Goal: Task Accomplishment & Management: Complete application form

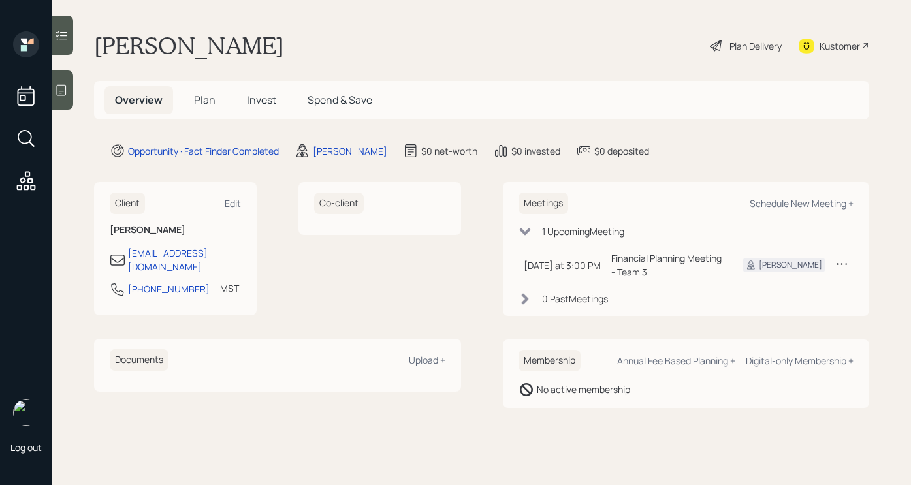
click at [714, 43] on icon at bounding box center [716, 46] width 16 height 16
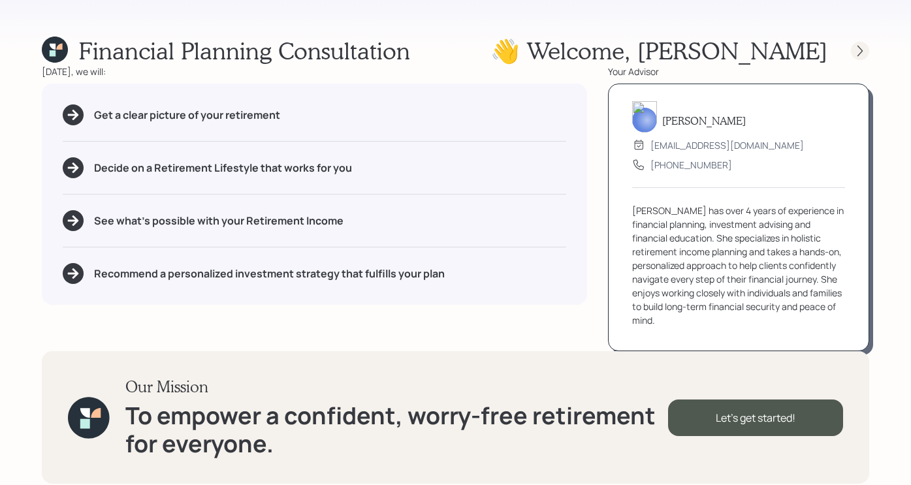
click at [816, 44] on icon at bounding box center [859, 50] width 13 height 13
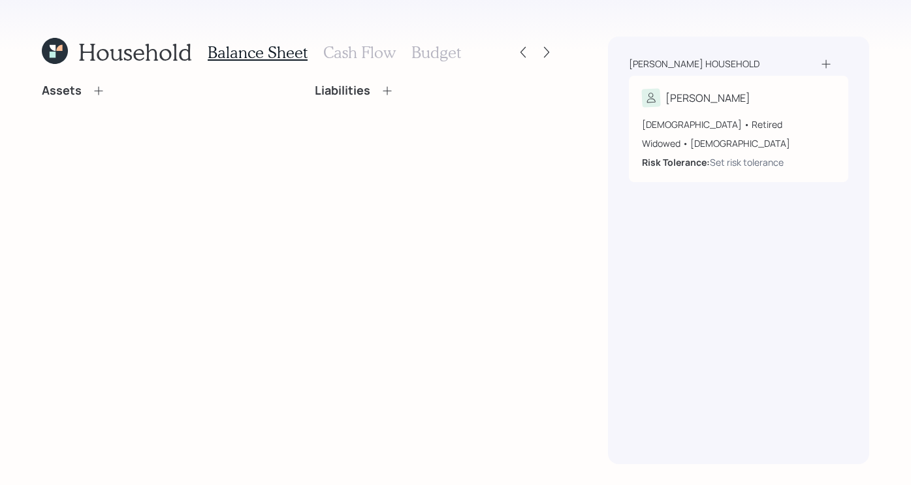
click at [288, 228] on div "Assets Liabilities" at bounding box center [299, 274] width 514 height 381
click at [94, 89] on icon at bounding box center [98, 90] width 13 height 13
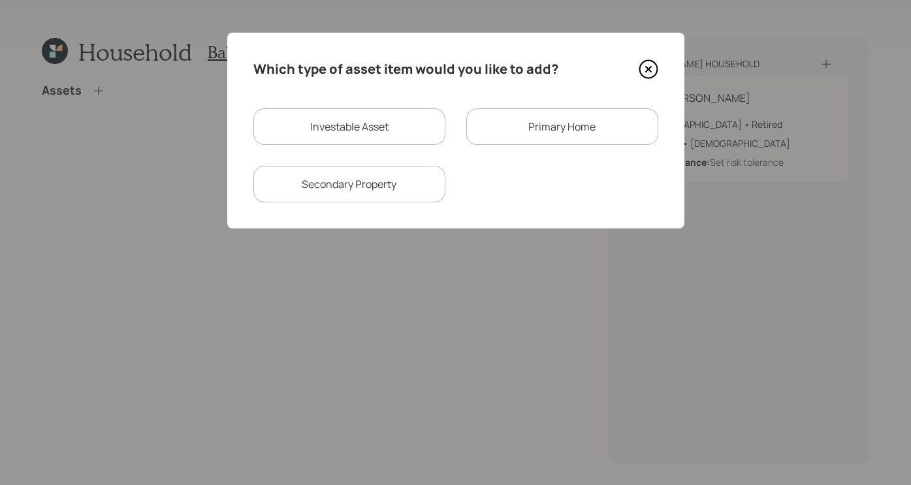
click at [424, 146] on div "Investable Asset Primary Home Secondary Property" at bounding box center [455, 155] width 405 height 94
click at [392, 125] on div "Investable Asset" at bounding box center [349, 126] width 192 height 37
select select "taxable"
select select "balanced"
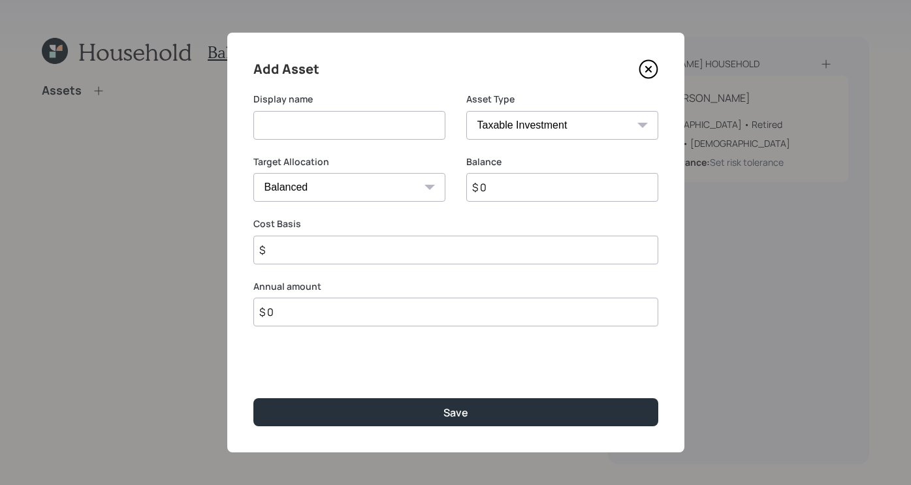
click at [383, 128] on input at bounding box center [349, 125] width 192 height 29
type input "Savings"
click at [518, 115] on select "SEP [PERSON_NAME] IRA 401(k) [PERSON_NAME] 401(k) 403(b) [PERSON_NAME] 403(b) 4…" at bounding box center [562, 125] width 192 height 29
select select "cash"
click at [466, 111] on select "SEP [PERSON_NAME] IRA 401(k) [PERSON_NAME] 401(k) 403(b) [PERSON_NAME] 403(b) 4…" at bounding box center [562, 125] width 192 height 29
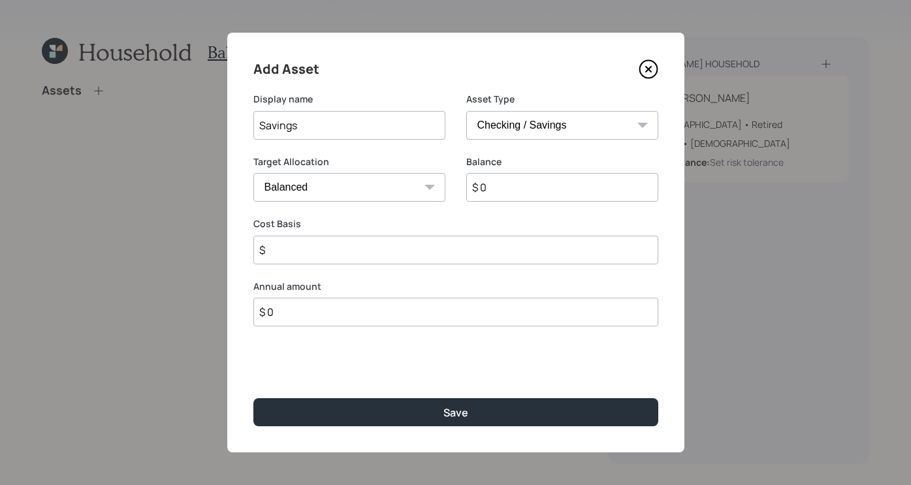
type input "$"
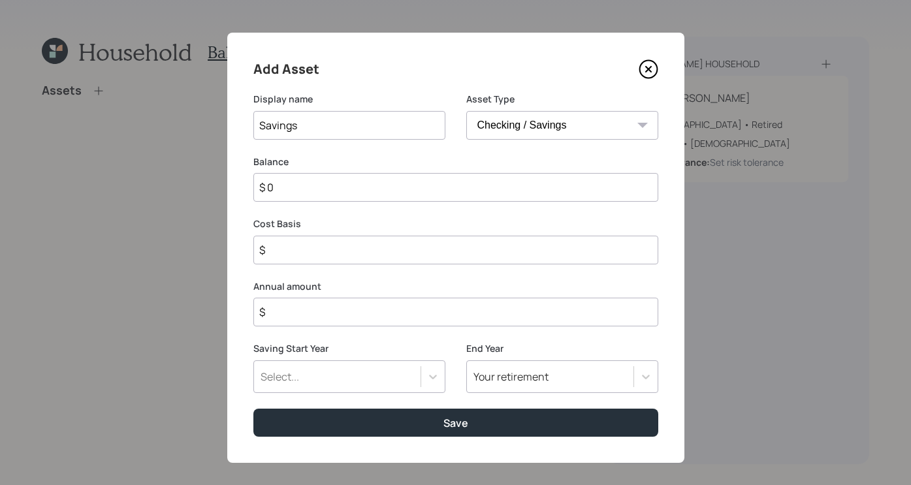
click at [392, 196] on input "$ 0" at bounding box center [455, 187] width 405 height 29
type input "$"
type input "$ 1"
type input "$ 18"
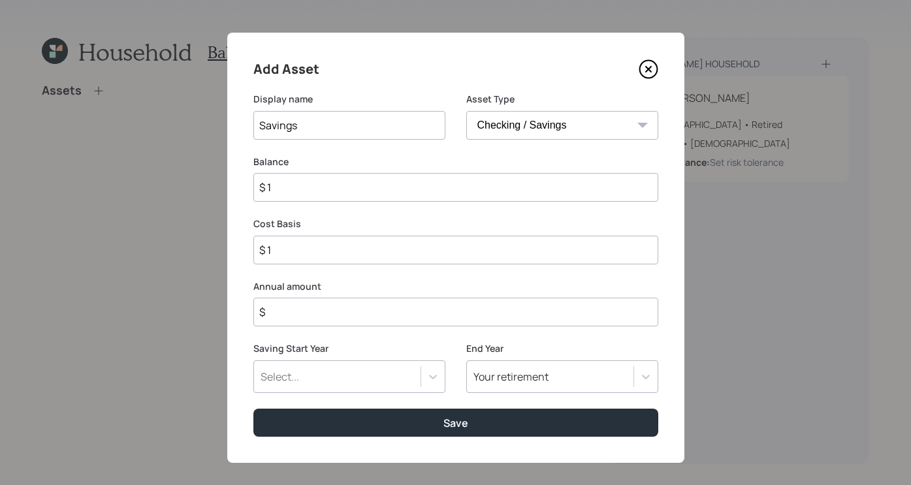
type input "$ 18"
type input "$ 180"
type input "$ 1,800"
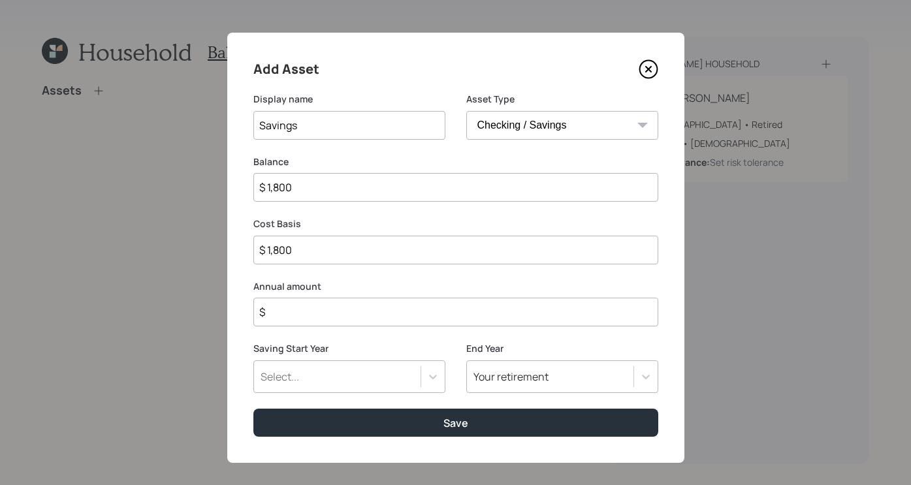
type input "$ 18,000"
type input "$ 180,000"
type input "$ 18,000"
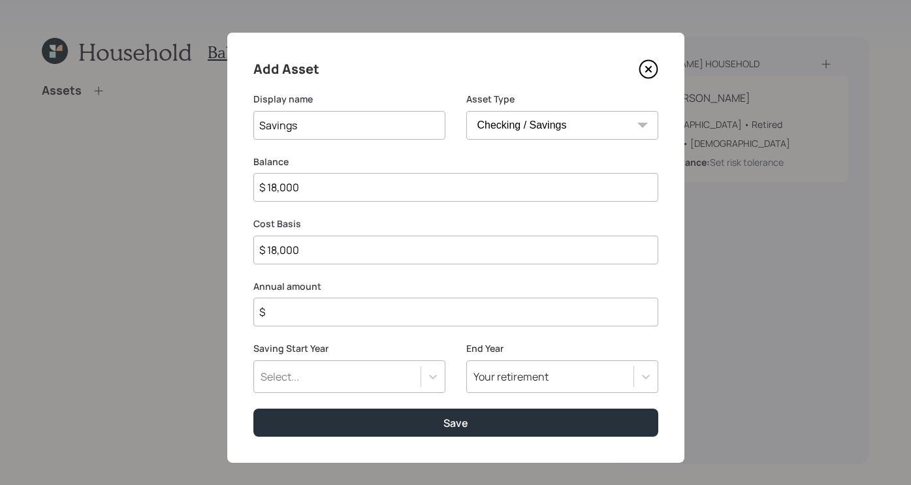
type input "$ 18,000"
click at [340, 322] on input "$" at bounding box center [455, 312] width 405 height 29
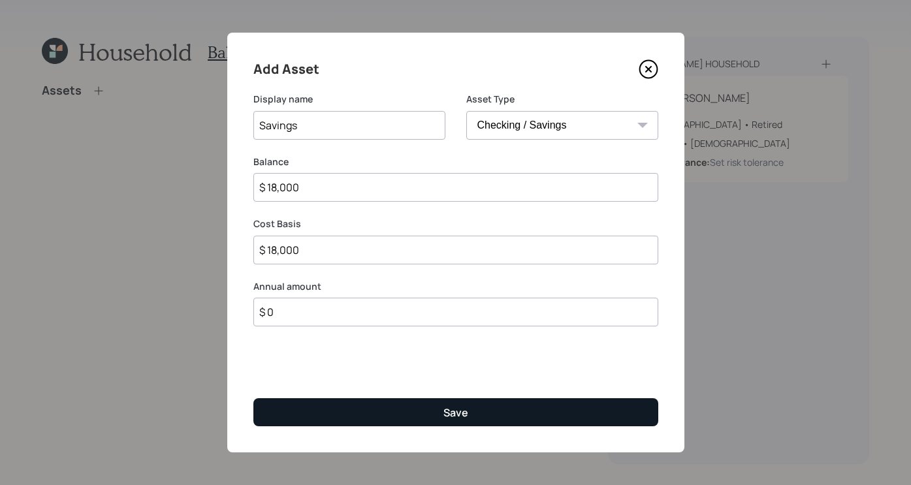
type input "$ 0"
click at [414, 413] on button "Save" at bounding box center [455, 412] width 405 height 28
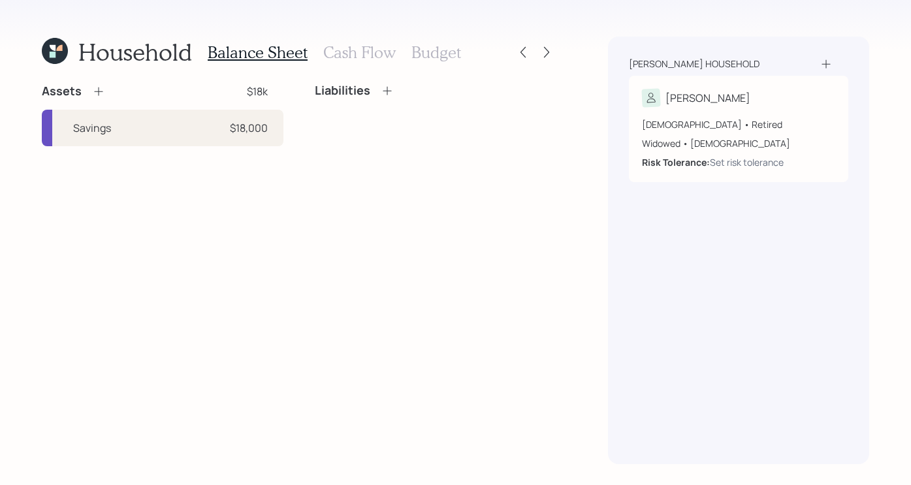
click at [97, 89] on icon at bounding box center [98, 91] width 13 height 13
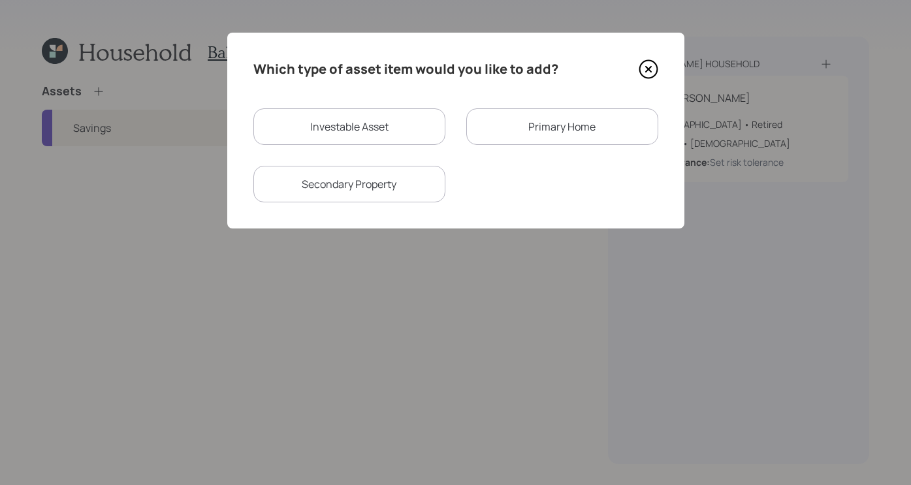
click at [413, 133] on div "Investable Asset" at bounding box center [349, 126] width 192 height 37
select select "taxable"
select select "balanced"
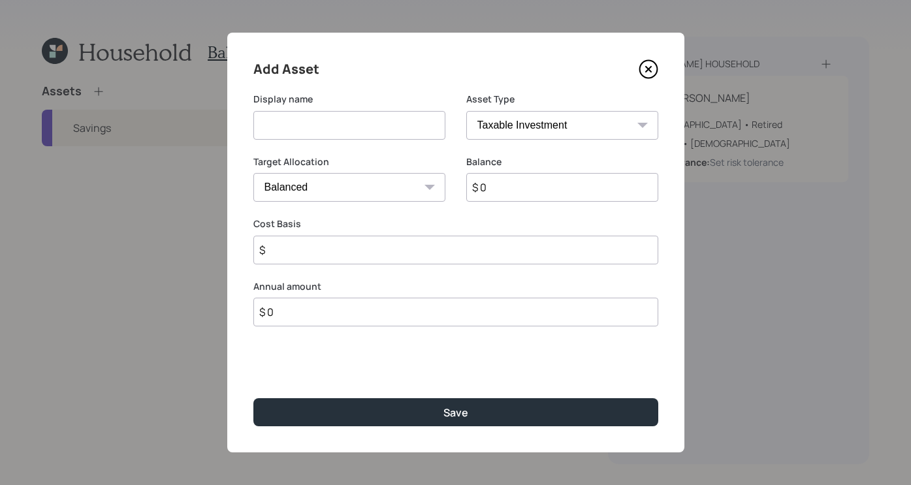
click at [409, 129] on input at bounding box center [349, 125] width 192 height 29
type input "401K"
click at [473, 123] on select "SEP [PERSON_NAME] IRA 401(k) [PERSON_NAME] 401(k) 403(b) [PERSON_NAME] 403(b) 4…" at bounding box center [562, 125] width 192 height 29
select select "company_sponsored"
click at [466, 111] on select "SEP [PERSON_NAME] IRA 401(k) [PERSON_NAME] 401(k) 403(b) [PERSON_NAME] 403(b) 4…" at bounding box center [562, 125] width 192 height 29
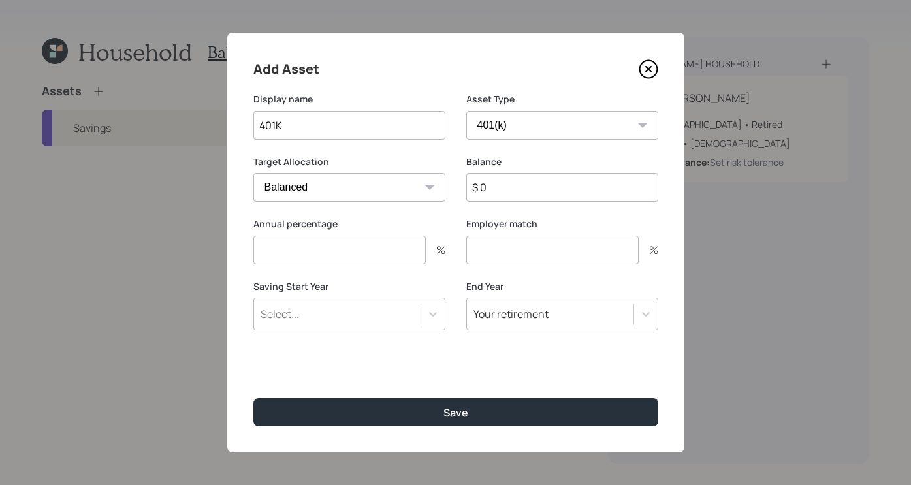
click at [565, 182] on input "$ 0" at bounding box center [562, 187] width 192 height 29
type input "$ 100,000"
click at [368, 237] on input "number" at bounding box center [339, 250] width 172 height 29
type input "0"
click at [503, 255] on input "number" at bounding box center [552, 250] width 172 height 29
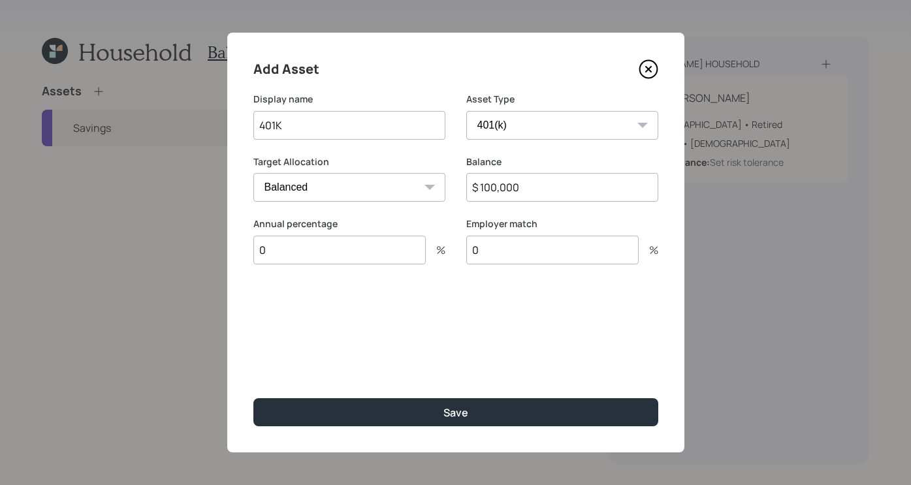
type input "0"
click at [521, 394] on div "Add Asset Display name 401K Asset Type SEP [PERSON_NAME] IRA 401(k) [PERSON_NAM…" at bounding box center [455, 243] width 457 height 420
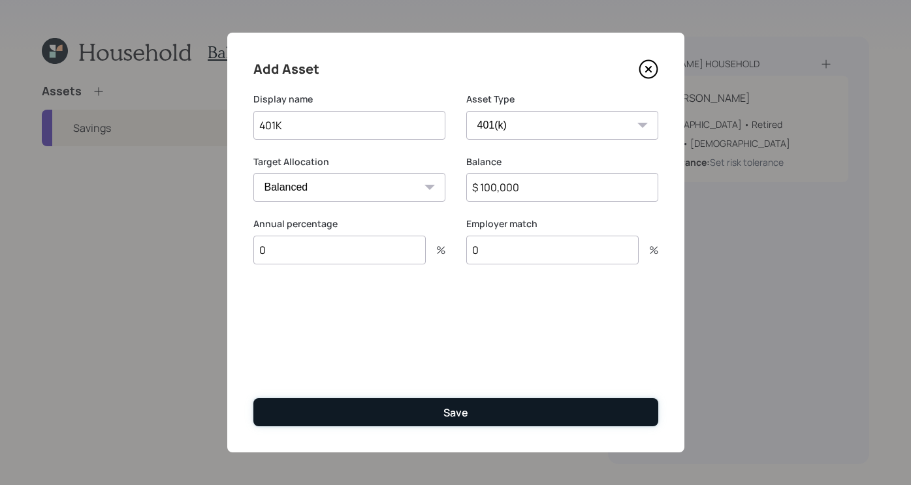
click at [509, 407] on button "Save" at bounding box center [455, 412] width 405 height 28
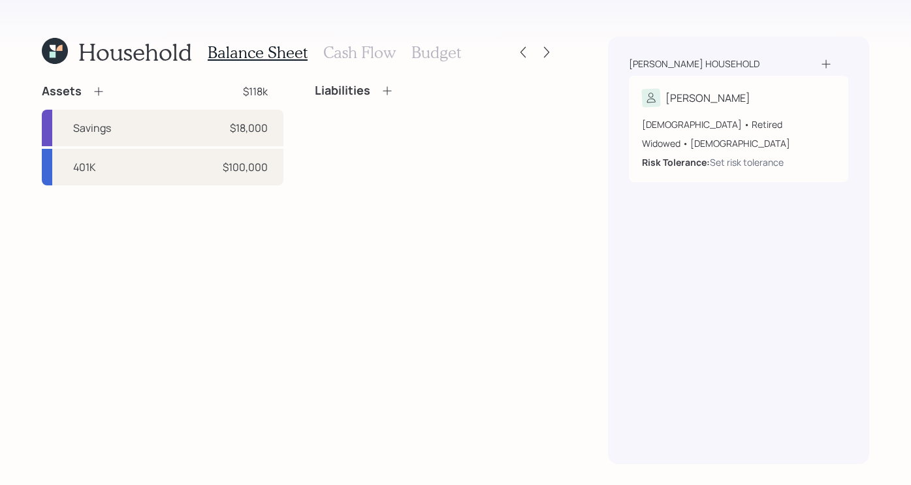
click at [104, 86] on div "Assets $118k" at bounding box center [163, 92] width 242 height 16
click at [100, 90] on icon at bounding box center [98, 91] width 13 height 13
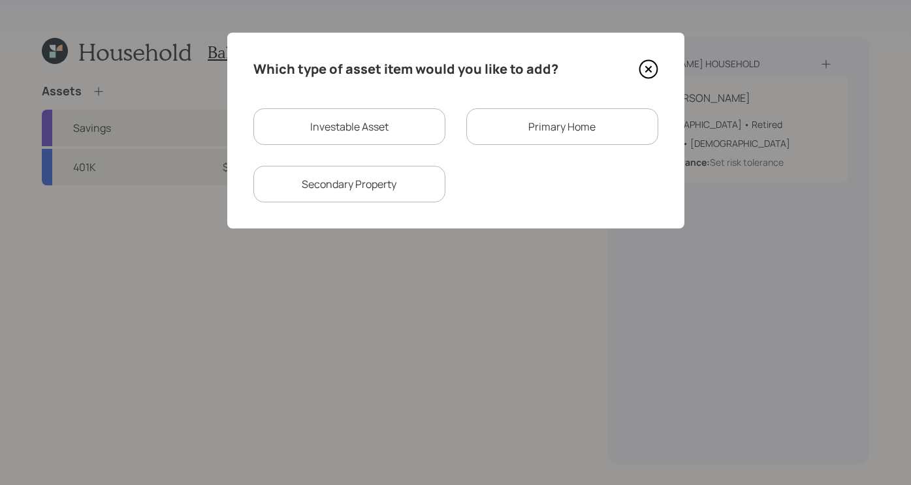
click at [383, 123] on div "Investable Asset" at bounding box center [349, 126] width 192 height 37
select select "taxable"
select select "balanced"
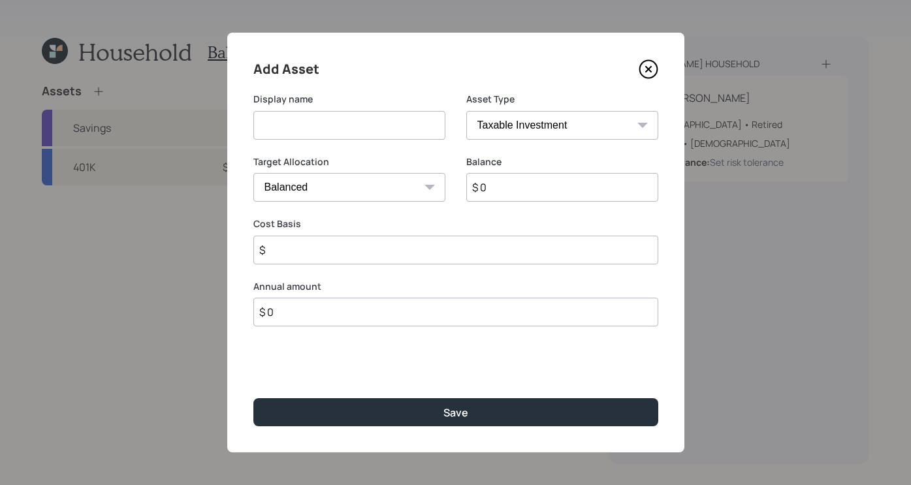
click at [396, 139] on div "Display name" at bounding box center [349, 124] width 192 height 63
click at [396, 132] on input at bounding box center [349, 125] width 192 height 29
click at [255, 127] on input "IRA" at bounding box center [349, 125] width 192 height 29
type input "Traditional IRA"
click at [578, 123] on select "SEP [PERSON_NAME] IRA 401(k) [PERSON_NAME] 401(k) 403(b) [PERSON_NAME] 403(b) 4…" at bounding box center [562, 125] width 192 height 29
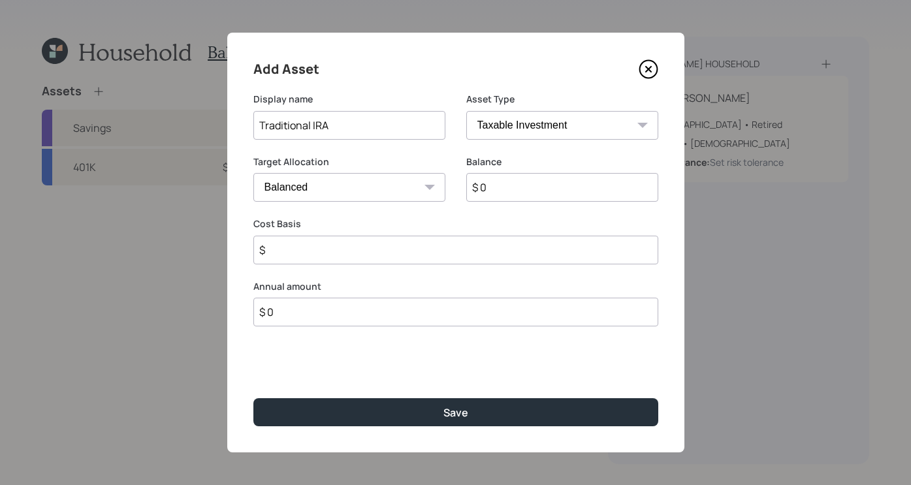
select select "ira"
click at [466, 111] on select "SEP [PERSON_NAME] IRA 401(k) [PERSON_NAME] 401(k) 403(b) [PERSON_NAME] 403(b) 4…" at bounding box center [562, 125] width 192 height 29
type input "$"
click at [536, 162] on label "Balance" at bounding box center [562, 161] width 192 height 13
drag, startPoint x: 529, startPoint y: 193, endPoint x: 531, endPoint y: 186, distance: 7.6
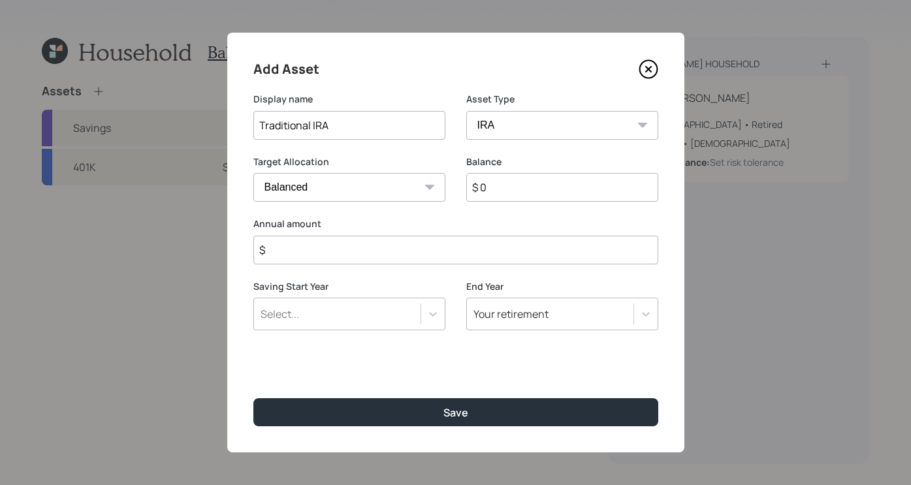
click at [531, 186] on input "$ 0" at bounding box center [562, 187] width 192 height 29
type input "$ 50,000"
click at [457, 259] on input "$" at bounding box center [455, 250] width 405 height 29
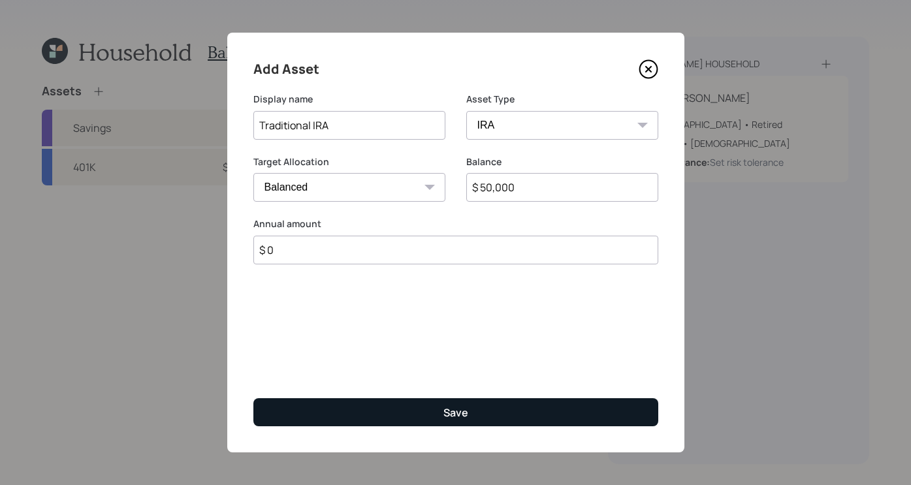
type input "$ 0"
click at [462, 423] on button "Save" at bounding box center [455, 412] width 405 height 28
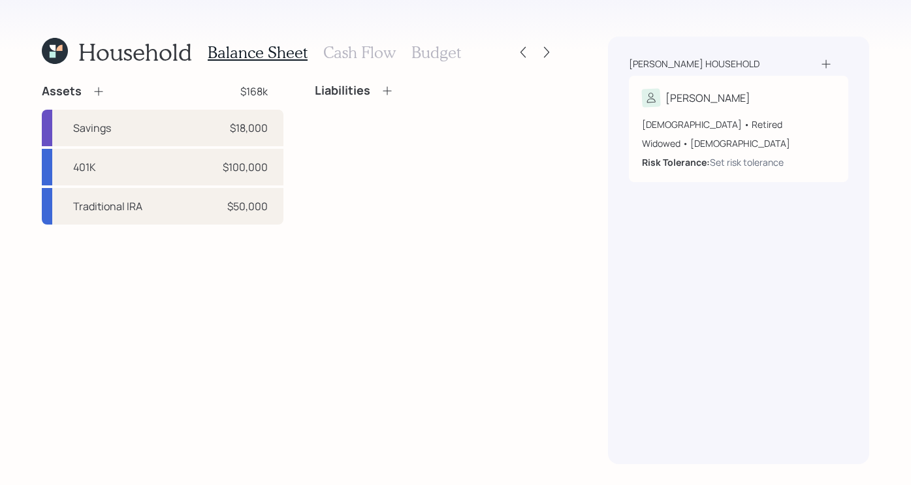
click at [104, 91] on icon at bounding box center [98, 91] width 13 height 13
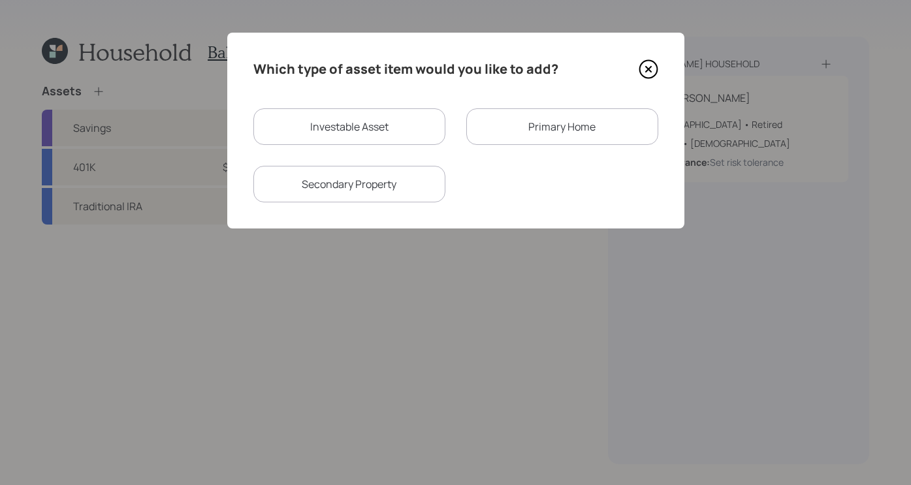
click at [559, 126] on div "Primary Home" at bounding box center [562, 126] width 192 height 37
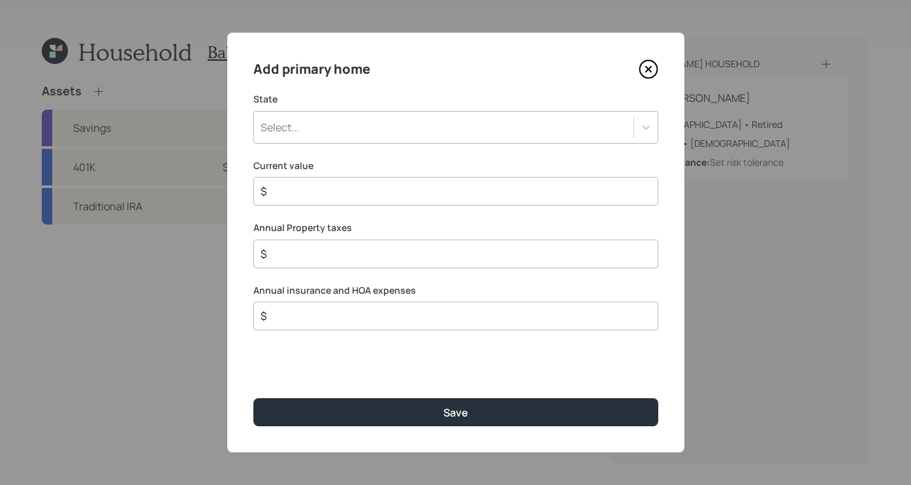
click at [422, 122] on div "Select..." at bounding box center [443, 127] width 379 height 22
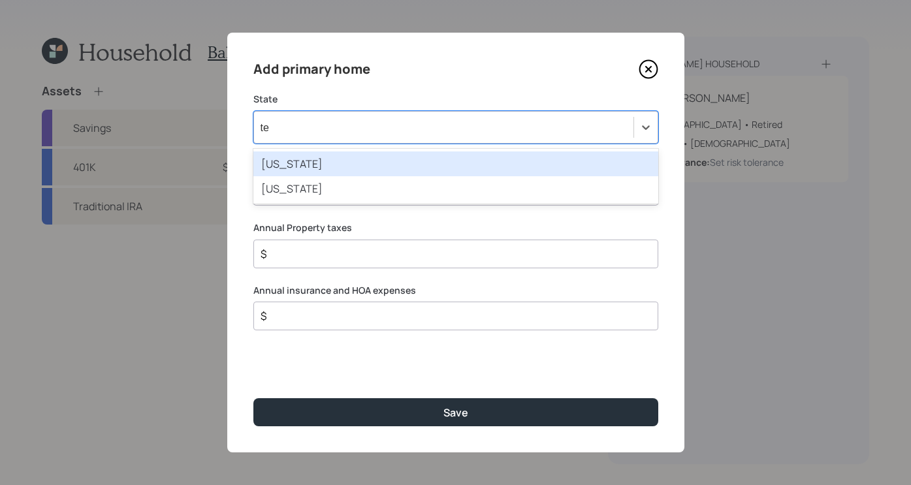
type input "tex"
click at [442, 172] on div "[US_STATE]" at bounding box center [455, 163] width 405 height 25
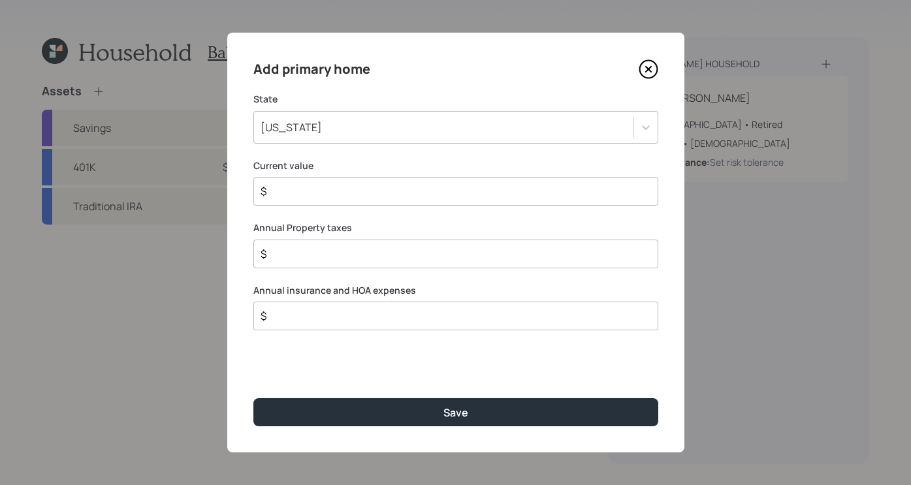
click at [424, 190] on input "$" at bounding box center [450, 191] width 383 height 16
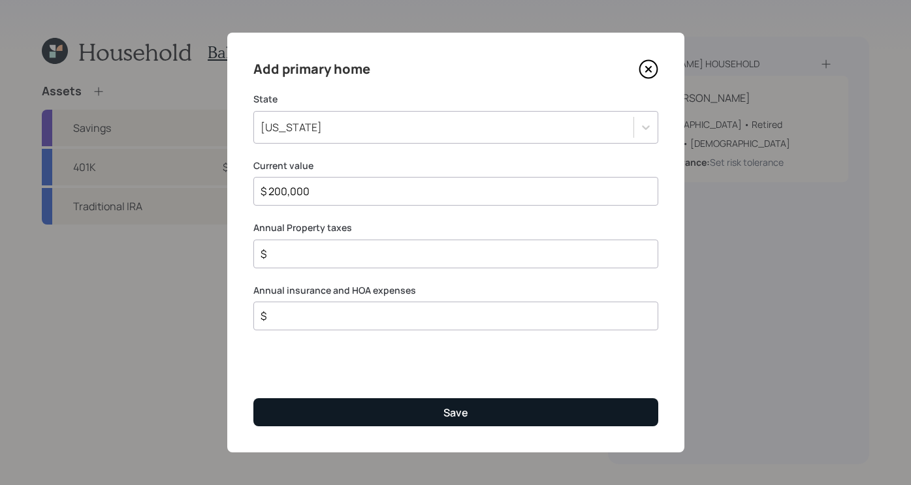
type input "$ 200,000"
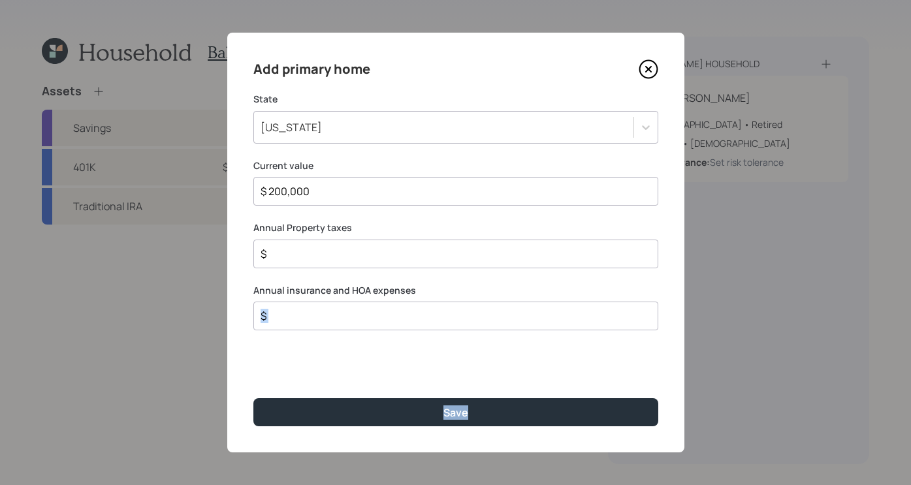
drag, startPoint x: 392, startPoint y: 403, endPoint x: 477, endPoint y: 484, distance: 117.3
click at [413, 432] on div "Add primary home State [US_STATE] Current value $ 200,000 Annual Property taxes…" at bounding box center [455, 243] width 457 height 420
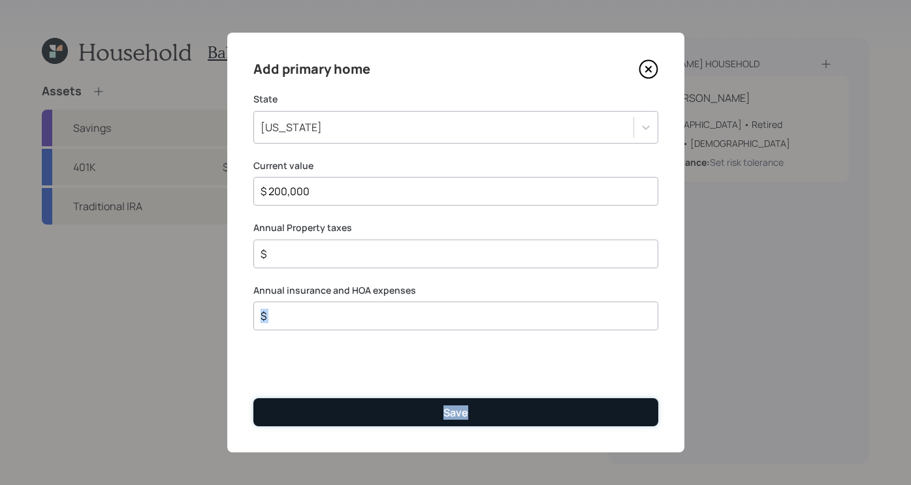
click at [519, 417] on button "Save" at bounding box center [455, 412] width 405 height 28
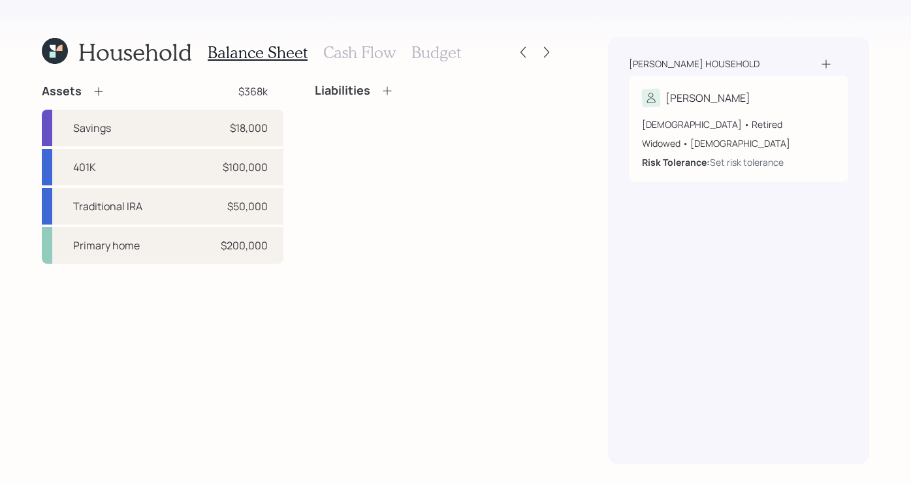
click at [239, 384] on div "Assets $368k Savings $18,000 401K $100,000 Traditional IRA $50,000 Primary home…" at bounding box center [299, 274] width 514 height 381
click at [384, 95] on icon at bounding box center [387, 90] width 13 height 13
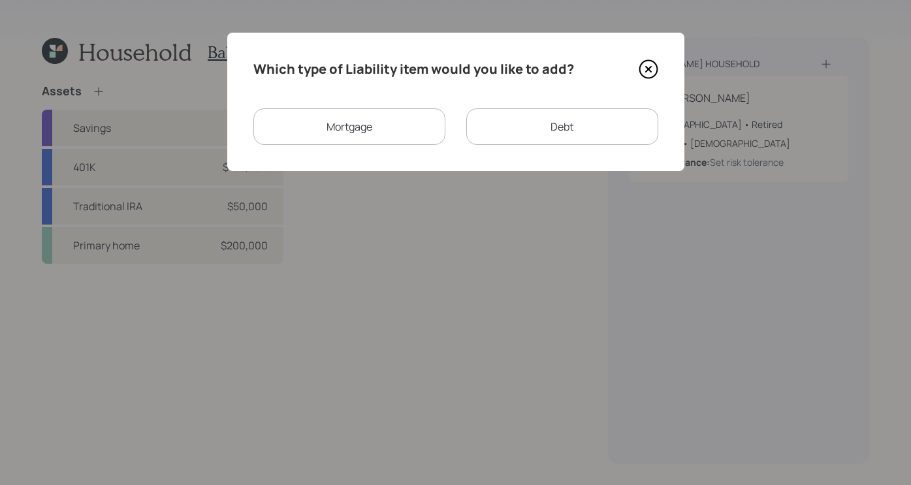
click at [409, 118] on div "Mortgage" at bounding box center [349, 126] width 192 height 37
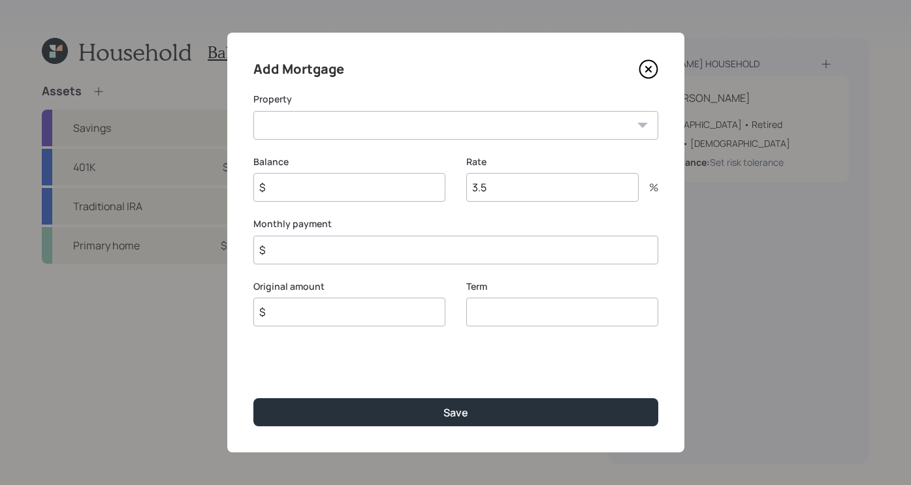
click at [644, 64] on icon at bounding box center [649, 69] width 20 height 20
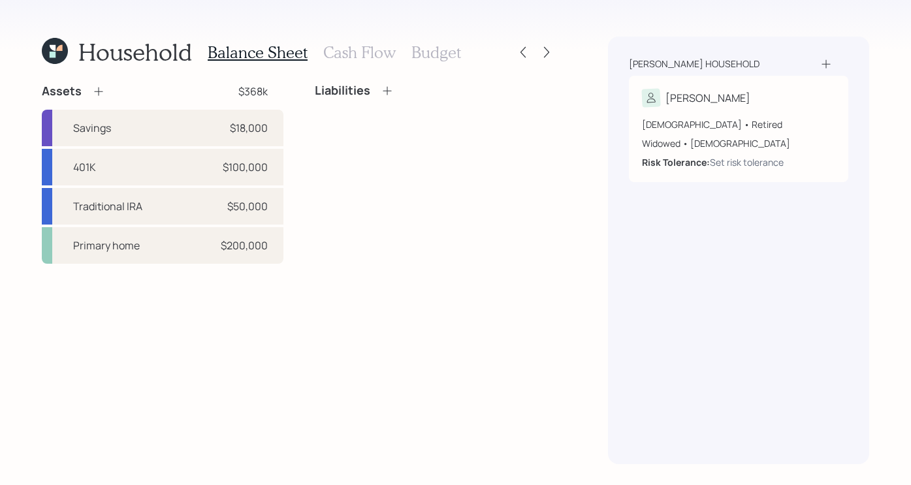
click at [384, 84] on icon at bounding box center [387, 90] width 13 height 13
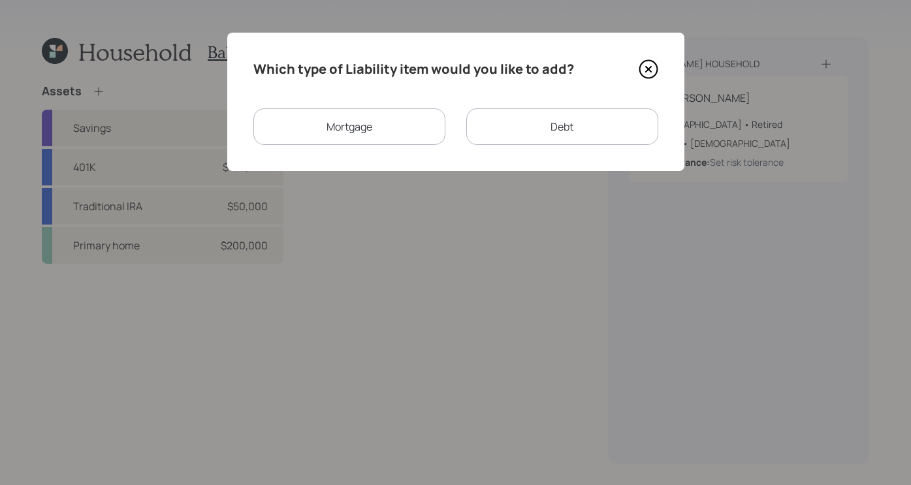
click at [567, 103] on div "Which type of Liability item would you like to add? Mortgage Debt" at bounding box center [455, 102] width 457 height 138
click at [560, 135] on div "Debt" at bounding box center [562, 126] width 192 height 37
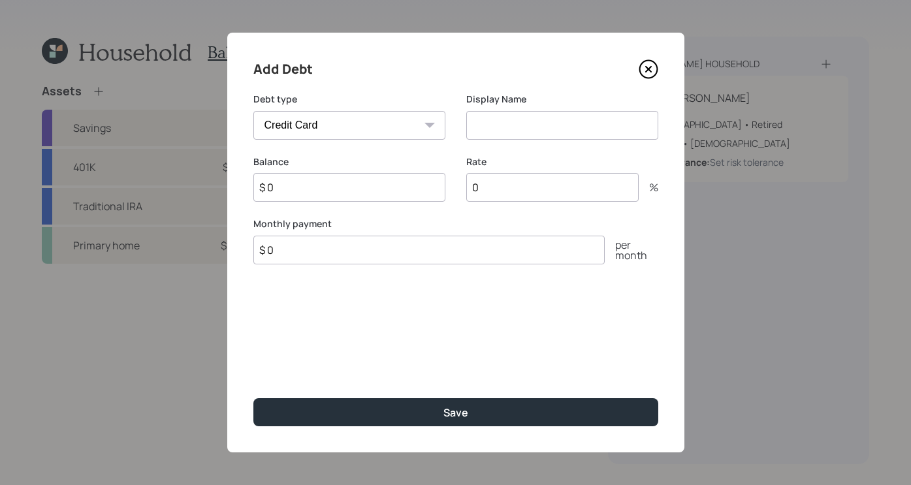
click at [417, 115] on select "Car Credit Card Medical Student Other" at bounding box center [349, 125] width 192 height 29
select select "other"
click at [253, 111] on select "Car Credit Card Medical Student Other" at bounding box center [349, 125] width 192 height 29
click at [562, 118] on input at bounding box center [562, 125] width 192 height 29
type input "Loan"
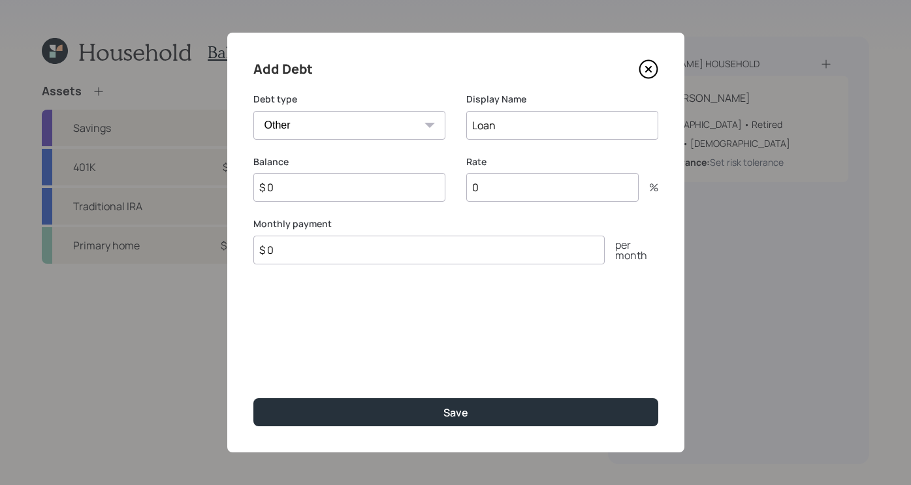
click at [330, 196] on input "$ 0" at bounding box center [349, 187] width 192 height 29
type input "$ 6,000"
click at [456, 435] on div "Add Debt Debt type Car Credit Card Medical Student Other Display Name Loan Bala…" at bounding box center [455, 243] width 457 height 420
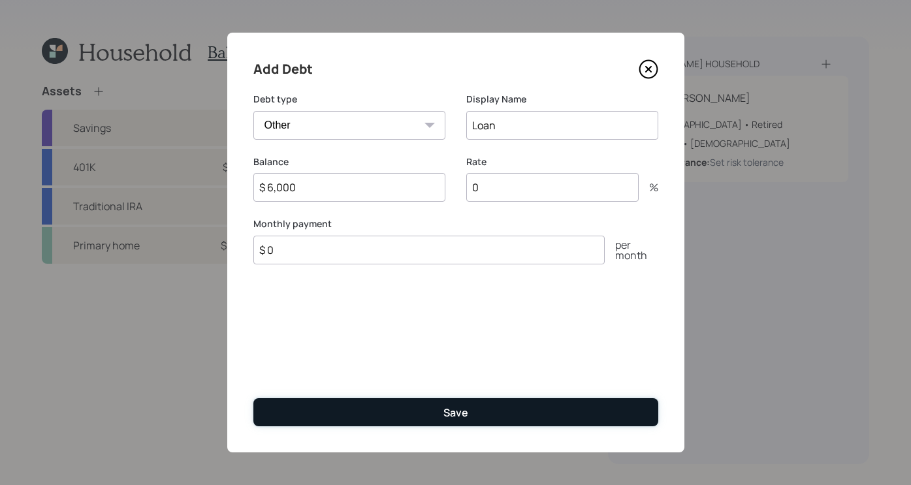
click at [461, 420] on button "Save" at bounding box center [455, 412] width 405 height 28
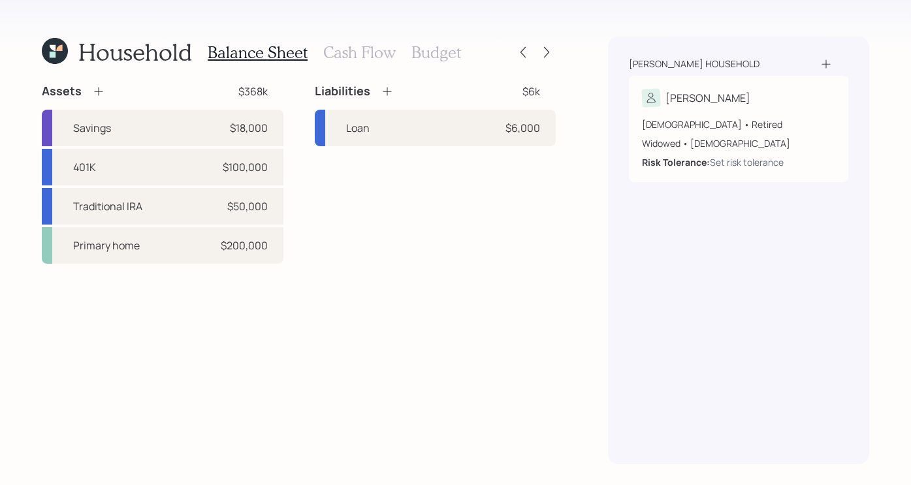
click at [351, 43] on h3 "Cash Flow" at bounding box center [359, 52] width 72 height 19
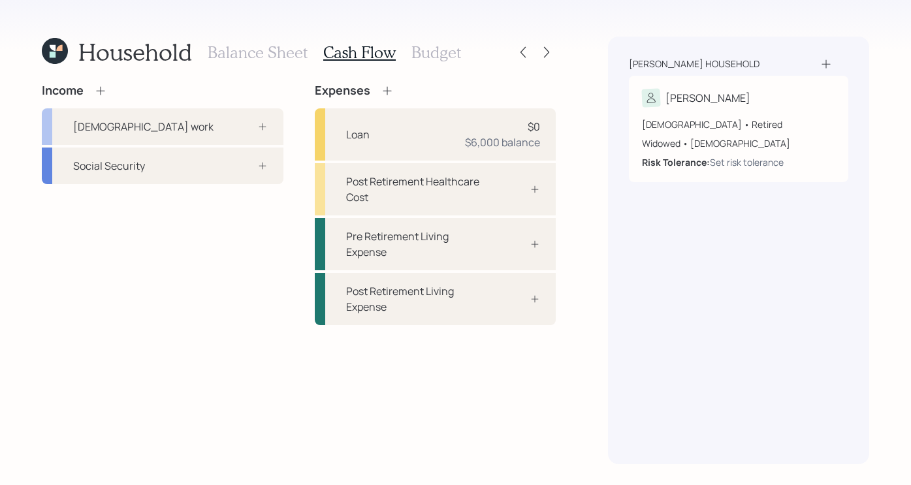
click at [405, 42] on div "Balance Sheet Cash Flow Budget" at bounding box center [334, 52] width 253 height 31
click at [428, 47] on h3 "Budget" at bounding box center [436, 52] width 50 height 19
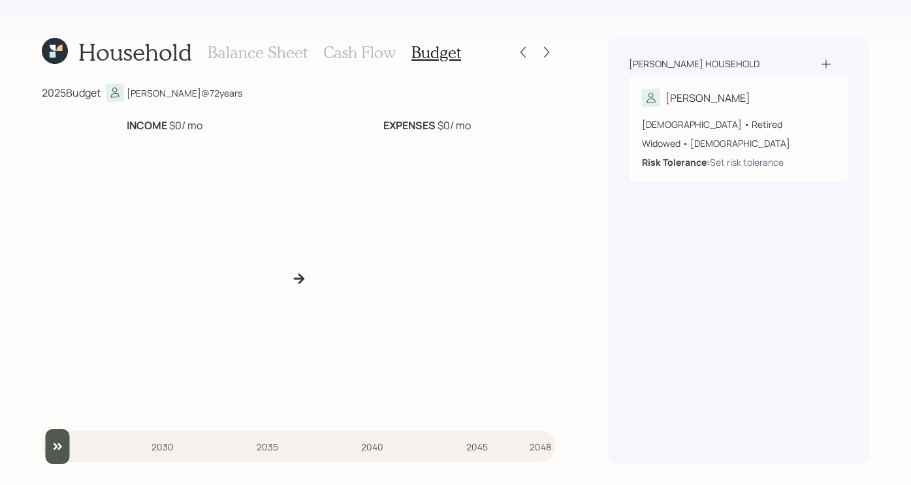
click at [374, 55] on h3 "Cash Flow" at bounding box center [359, 52] width 72 height 19
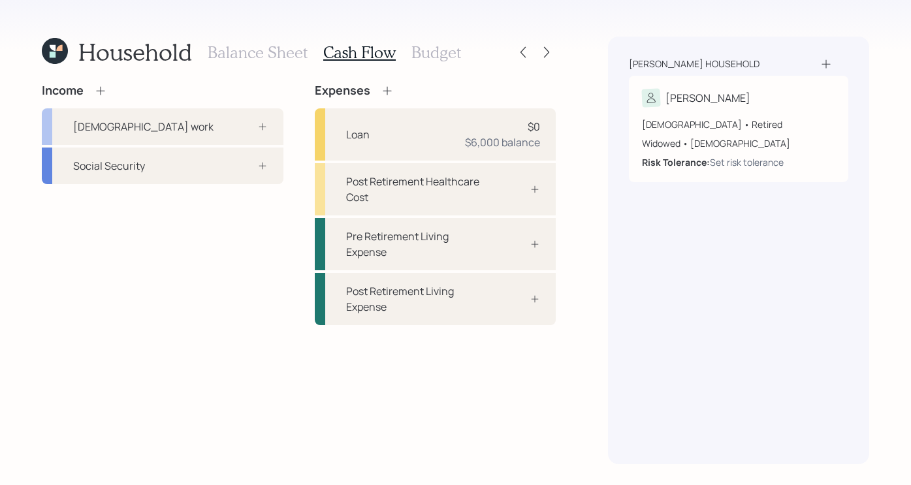
click at [240, 47] on h3 "Balance Sheet" at bounding box center [258, 52] width 100 height 19
